Goal: Task Accomplishment & Management: Use online tool/utility

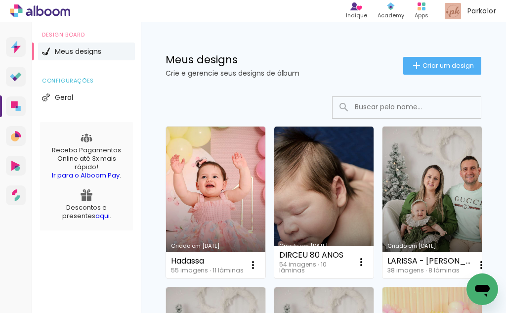
click at [436, 67] on span "Criar um design" at bounding box center [447, 65] width 51 height 6
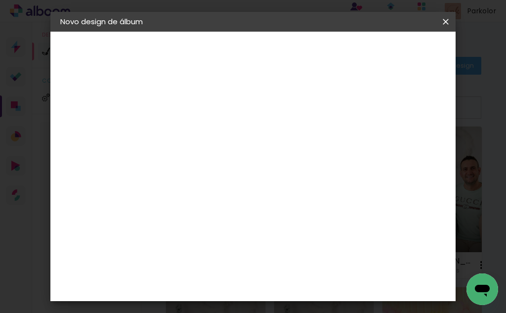
click at [222, 125] on input at bounding box center [222, 132] width 0 height 15
type input "Belly"
type paper-input "Belly"
click at [323, 57] on paper-button "Avançar" at bounding box center [299, 52] width 48 height 17
click at [0, 0] on slot "Tamanho Livre" at bounding box center [0, 0] width 0 height 0
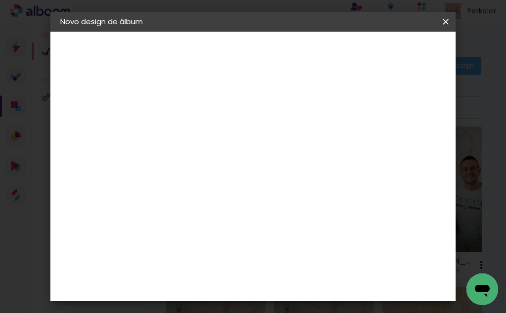
click at [0, 0] on slot "Tamanho Livre" at bounding box center [0, 0] width 0 height 0
click at [0, 0] on slot "Avançar" at bounding box center [0, 0] width 0 height 0
click at [383, 57] on span "Iniciar design" at bounding box center [371, 56] width 23 height 14
